Goal: Task Accomplishment & Management: Use online tool/utility

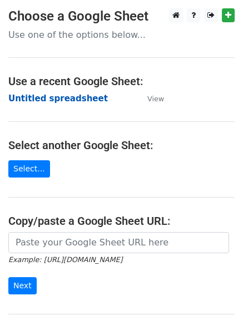
click at [71, 95] on strong "Untitled spreadsheet" at bounding box center [58, 98] width 100 height 10
click at [182, 98] on main "Choose a Google Sheet Use one of the options below... Use a recent Google Sheet…" at bounding box center [121, 181] width 243 height 346
click at [43, 99] on strong "Untitled spreadsheet" at bounding box center [58, 98] width 100 height 10
click at [70, 97] on strong "Untitled spreadsheet" at bounding box center [58, 98] width 100 height 10
click at [74, 93] on strong "Untitled spreadsheet" at bounding box center [58, 98] width 100 height 10
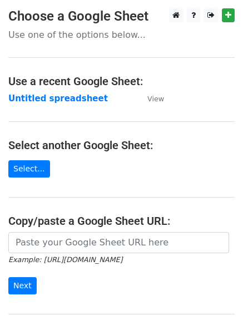
click at [214, 121] on main "Choose a Google Sheet Use one of the options below... Use a recent Google Sheet…" at bounding box center [121, 181] width 243 height 346
click at [49, 99] on strong "Untitled spreadsheet" at bounding box center [58, 98] width 100 height 10
click at [68, 98] on strong "Untitled spreadsheet" at bounding box center [58, 98] width 100 height 10
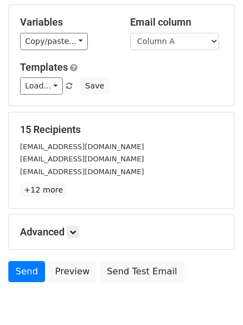
scroll to position [107, 0]
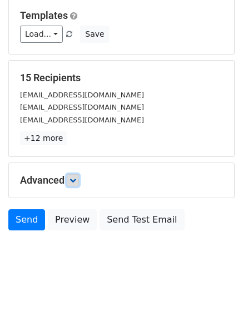
click at [76, 181] on icon at bounding box center [73, 180] width 7 height 7
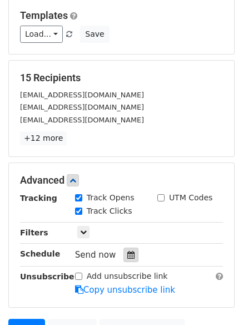
click at [128, 259] on icon at bounding box center [130, 255] width 7 height 8
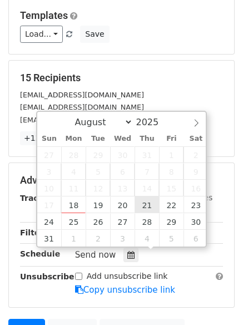
type input "2025-08-21 12:00"
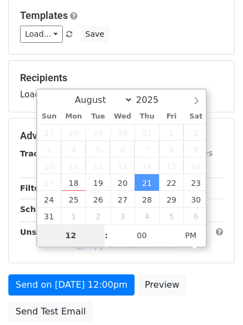
type input "7"
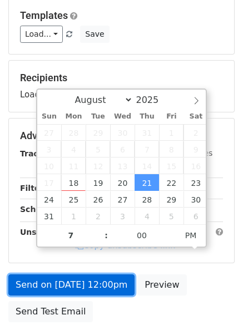
type input "2025-08-21 19:00"
click at [105, 291] on link "Send on Aug 21 at 12:00pm" at bounding box center [71, 284] width 126 height 21
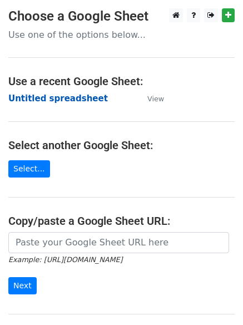
click at [63, 103] on strong "Untitled spreadsheet" at bounding box center [58, 98] width 100 height 10
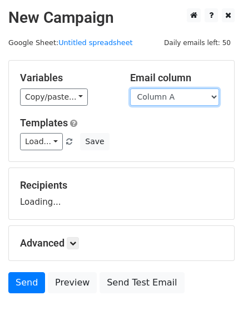
drag, startPoint x: 0, startPoint y: 0, endPoint x: 154, endPoint y: 100, distance: 183.5
click at [154, 100] on select "Column A Column B Column C" at bounding box center [174, 96] width 89 height 17
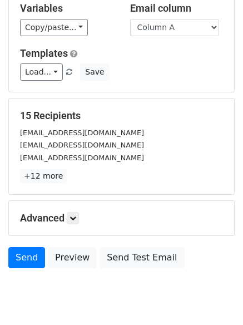
scroll to position [107, 0]
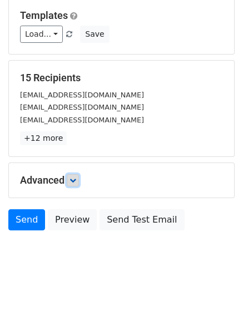
click at [73, 180] on icon at bounding box center [73, 180] width 7 height 7
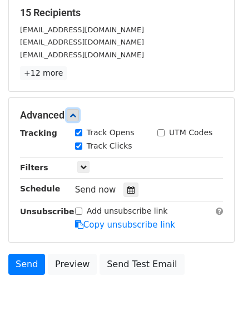
scroll to position [173, 0]
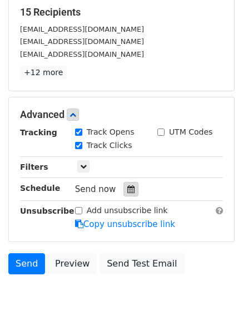
click at [127, 189] on icon at bounding box center [130, 189] width 7 height 8
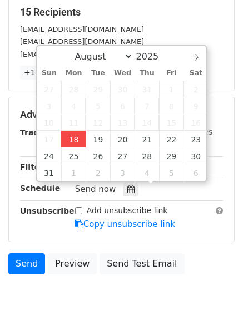
type input "2025-08-18 15:04"
type input "03"
type input "04"
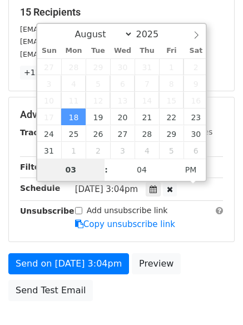
type input "4"
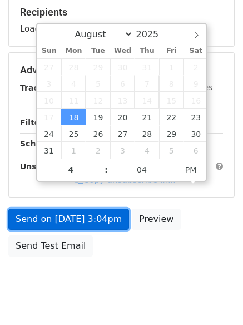
type input "2025-08-18 16:04"
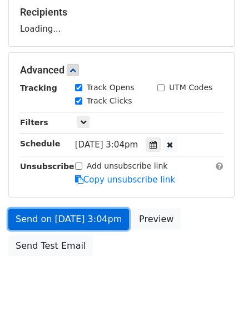
click at [88, 227] on link "Send on Aug 18 at 3:04pm" at bounding box center [68, 219] width 121 height 21
click at [96, 226] on link "Send on Aug 18 at 4:04pm" at bounding box center [68, 219] width 121 height 21
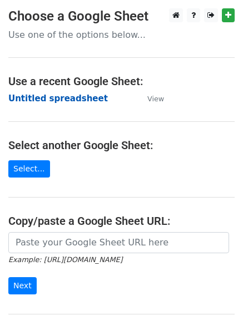
click at [59, 98] on strong "Untitled spreadsheet" at bounding box center [58, 98] width 100 height 10
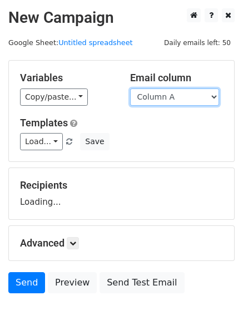
drag, startPoint x: 214, startPoint y: 98, endPoint x: 211, endPoint y: 112, distance: 13.6
click at [214, 98] on select "Column A Column B Column C" at bounding box center [174, 96] width 89 height 17
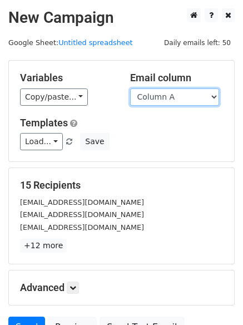
click at [197, 100] on select "Column A Column B Column C" at bounding box center [174, 96] width 89 height 17
select select "Column B"
click at [130, 88] on select "Column A Column B Column C" at bounding box center [174, 96] width 89 height 17
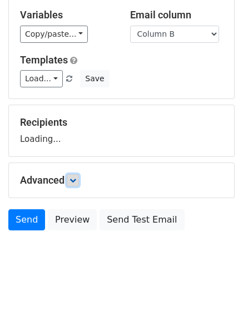
click at [74, 175] on link at bounding box center [73, 180] width 12 height 12
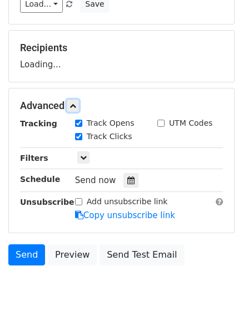
scroll to position [139, 0]
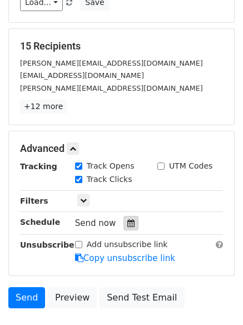
click at [128, 216] on div at bounding box center [131, 223] width 15 height 14
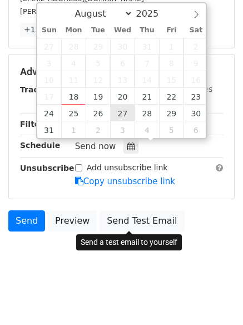
scroll to position [216, 0]
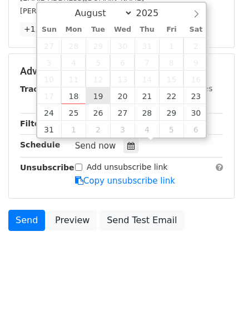
type input "[DATE] 12:00"
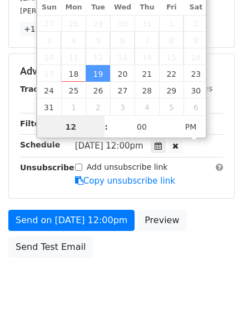
scroll to position [1, 0]
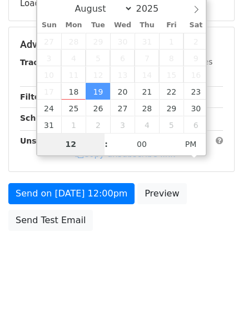
type input "5"
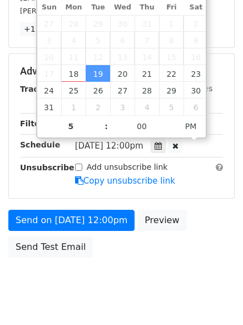
type input "2025-08-19 17:00"
click at [89, 183] on link "Copy unsubscribe link" at bounding box center [125, 181] width 100 height 10
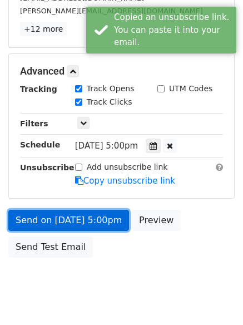
click at [97, 222] on link "Send on Aug 19 at 5:00pm" at bounding box center [68, 220] width 121 height 21
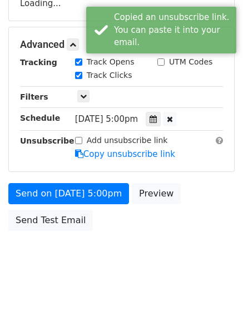
scroll to position [216, 0]
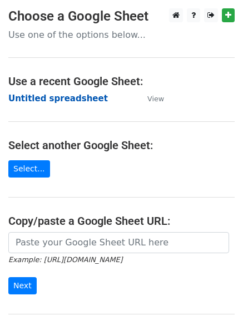
click at [74, 93] on strong "Untitled spreadsheet" at bounding box center [58, 98] width 100 height 10
click at [146, 107] on main "Choose a Google Sheet Use one of the options below... Use a recent Google Sheet…" at bounding box center [121, 181] width 243 height 346
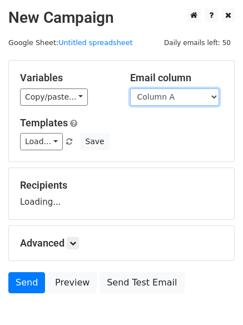
drag, startPoint x: 0, startPoint y: 0, endPoint x: 189, endPoint y: 98, distance: 212.8
click at [189, 98] on select "Column A Column B Column C" at bounding box center [174, 96] width 89 height 17
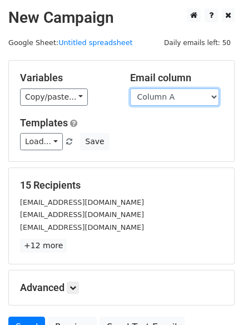
click at [172, 98] on select "Column A Column B Column C" at bounding box center [174, 96] width 89 height 17
select select "Column C"
click at [130, 88] on select "Column A Column B Column C" at bounding box center [174, 96] width 89 height 17
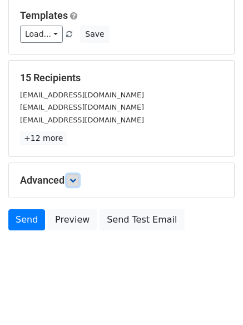
click at [69, 179] on link at bounding box center [73, 180] width 12 height 12
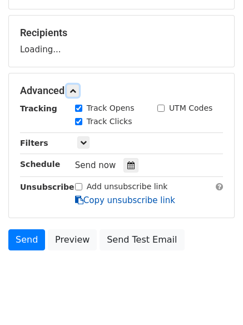
scroll to position [154, 0]
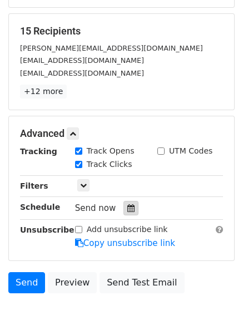
click at [127, 206] on icon at bounding box center [130, 208] width 7 height 8
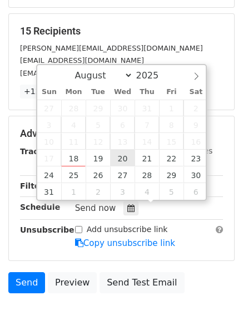
type input "2025-08-20 12:00"
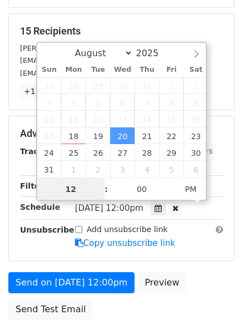
scroll to position [1, 0]
type input "6"
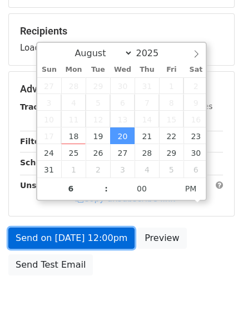
type input "2025-08-20 18:00"
click at [99, 241] on link "Send on Aug 20 at 12:00pm" at bounding box center [71, 238] width 126 height 21
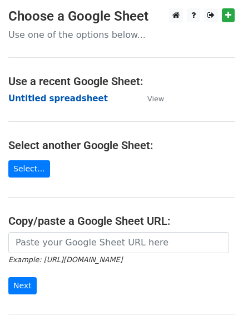
click at [71, 104] on strong "Untitled spreadsheet" at bounding box center [58, 98] width 100 height 10
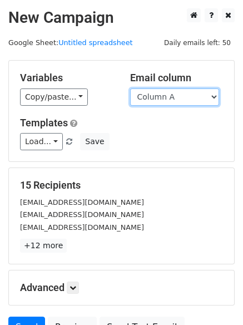
click at [186, 96] on select "Column A Column B Column C" at bounding box center [174, 96] width 89 height 17
select select "Column B"
click at [130, 88] on select "Column A Column B Column C" at bounding box center [174, 96] width 89 height 17
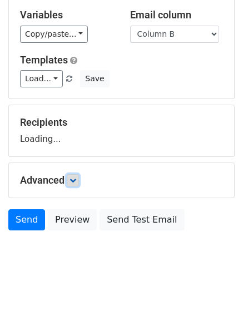
click at [76, 176] on link at bounding box center [73, 180] width 12 height 12
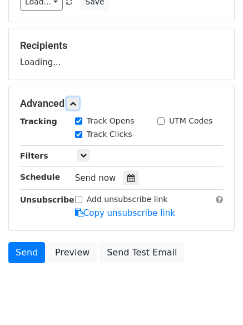
scroll to position [143, 0]
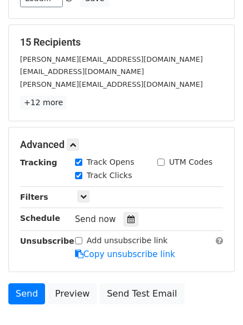
click at [127, 186] on hr at bounding box center [121, 186] width 203 height 1
click at [127, 219] on icon at bounding box center [130, 219] width 7 height 8
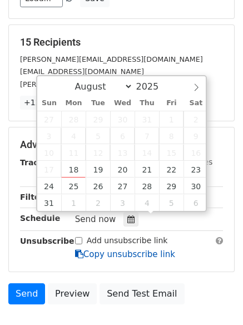
scroll to position [216, 0]
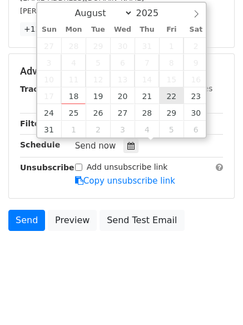
type input "2025-08-22 12:00"
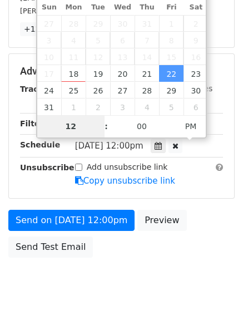
scroll to position [199, 0]
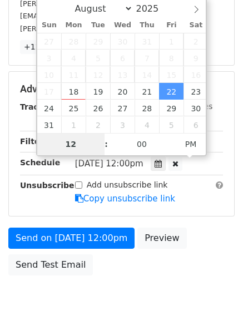
type input "8"
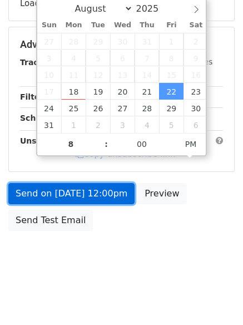
type input "2025-08-22 20:00"
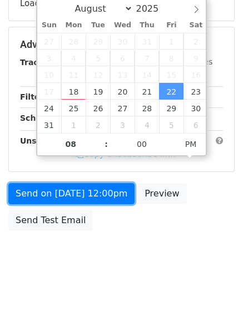
drag, startPoint x: 104, startPoint y: 184, endPoint x: 103, endPoint y: 192, distance: 8.4
click at [104, 184] on form "Variables Copy/paste... {{Column A}} {{Column B}} {{Column C}} Email column Col…" at bounding box center [121, 48] width 226 height 375
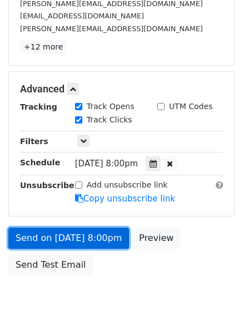
click at [101, 242] on link "Send on Aug 22 at 8:00pm" at bounding box center [68, 238] width 121 height 21
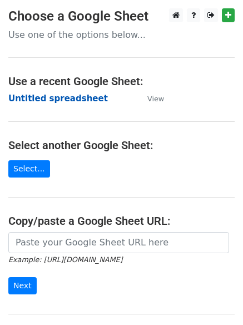
click at [84, 98] on strong "Untitled spreadsheet" at bounding box center [58, 98] width 100 height 10
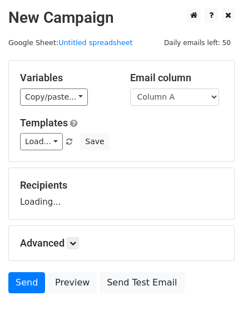
select select "Column C"
click at [130, 88] on select "Column A Column B Column C" at bounding box center [174, 96] width 89 height 17
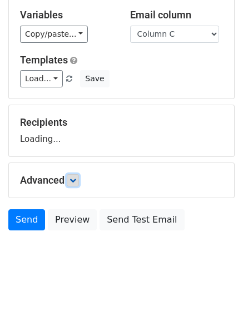
click at [72, 180] on icon at bounding box center [73, 180] width 7 height 7
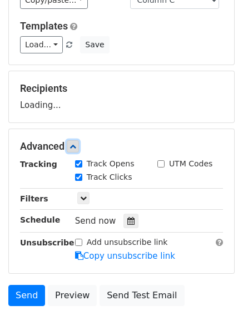
scroll to position [131, 0]
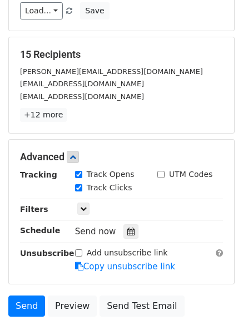
click at [120, 185] on label "Track Clicks" at bounding box center [110, 188] width 46 height 12
click at [82, 185] on input "Track Clicks" at bounding box center [78, 187] width 7 height 7
click at [98, 185] on label "Track Clicks" at bounding box center [110, 188] width 46 height 12
click at [82, 185] on input "Track Clicks" at bounding box center [78, 187] width 7 height 7
checkbox input "true"
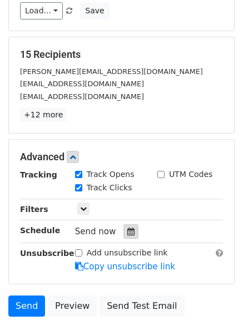
click at [128, 235] on icon at bounding box center [130, 232] width 7 height 8
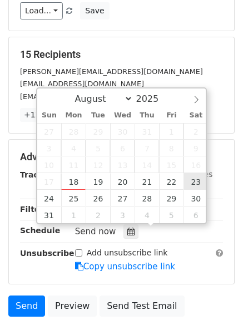
type input "[DATE] 12:00"
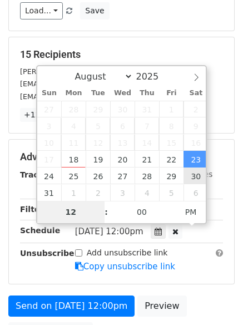
type input "9"
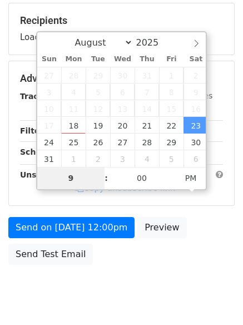
scroll to position [199, 0]
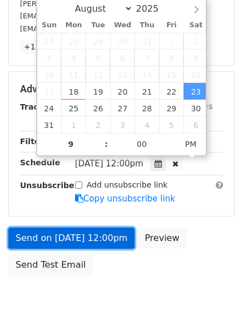
type input "[DATE] 21:00"
click at [111, 241] on link "Send on [DATE] 12:00pm" at bounding box center [71, 238] width 126 height 21
